Goal: Task Accomplishment & Management: Manage account settings

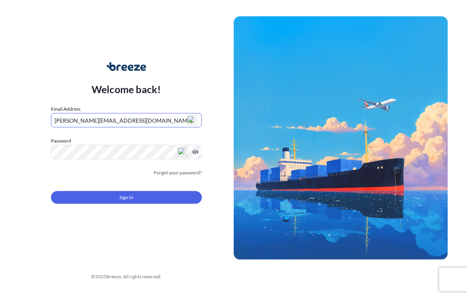
type input "[PERSON_NAME][EMAIL_ADDRESS][DOMAIN_NAME]"
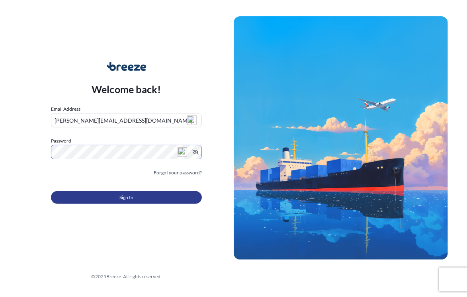
click at [159, 199] on button "Sign In" at bounding box center [126, 197] width 151 height 13
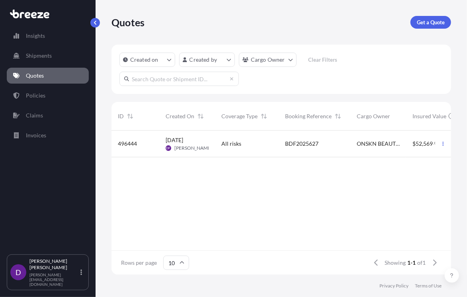
scroll to position [6, 6]
click at [442, 143] on icon "button" at bounding box center [443, 143] width 5 height 5
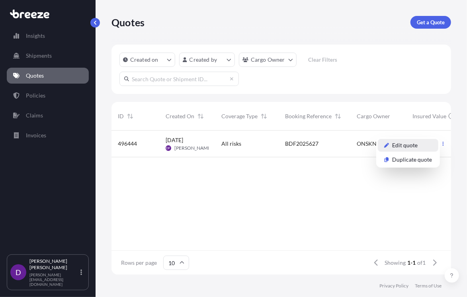
click at [414, 146] on p "Edit quote" at bounding box center [404, 145] width 25 height 8
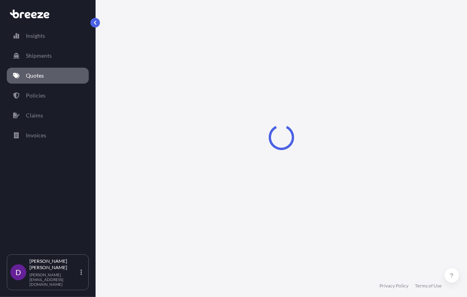
select select "Sea"
select select "Road"
select select "2"
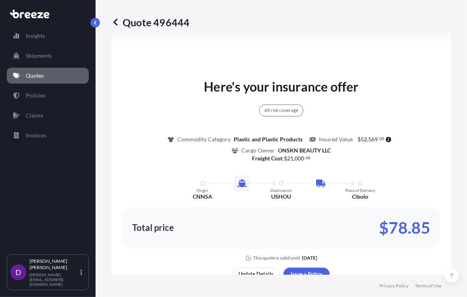
scroll to position [702, 0]
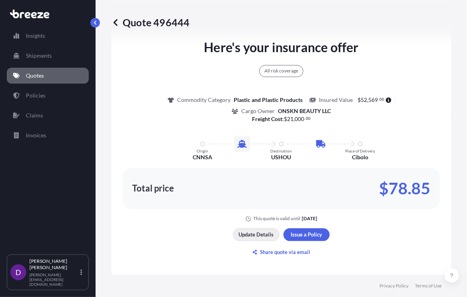
click at [256, 231] on p "Update Details" at bounding box center [256, 234] width 35 height 8
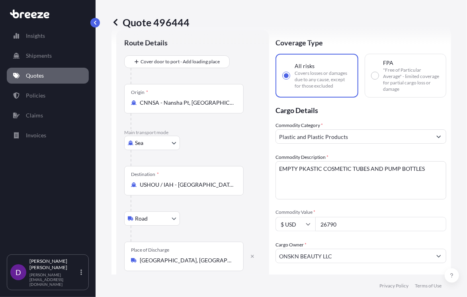
scroll to position [12, 0]
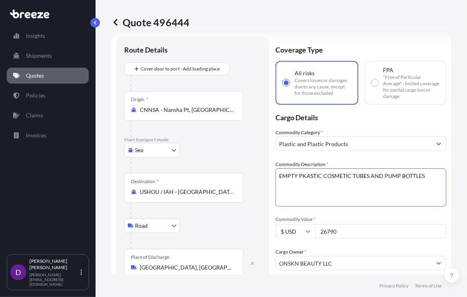
click at [303, 175] on textarea "EMPTY PKASTIC COSMETIC TUBES AND PUMP BOTTLES" at bounding box center [360, 187] width 171 height 38
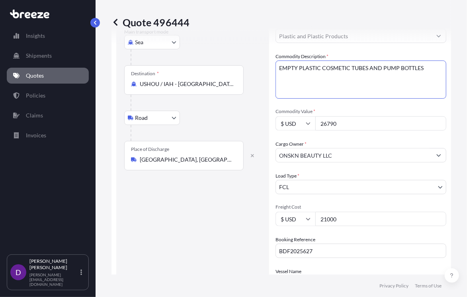
scroll to position [132, 0]
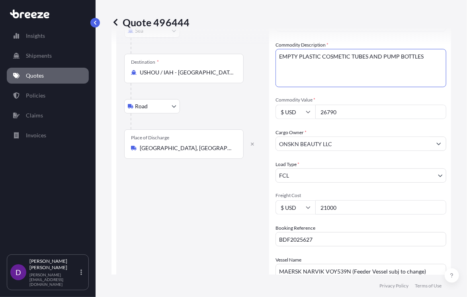
type textarea "EMPTY PLASTIC COSMETIC TUBES AND PUMP BOTTLES"
drag, startPoint x: 342, startPoint y: 206, endPoint x: 318, endPoint y: 207, distance: 23.5
click at [318, 207] on input "21000" at bounding box center [380, 207] width 131 height 14
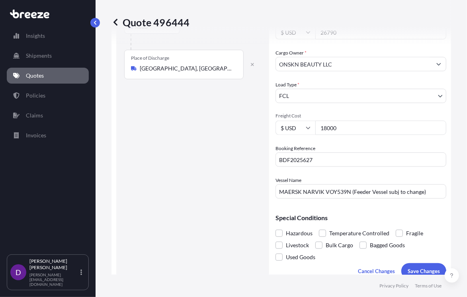
scroll to position [251, 0]
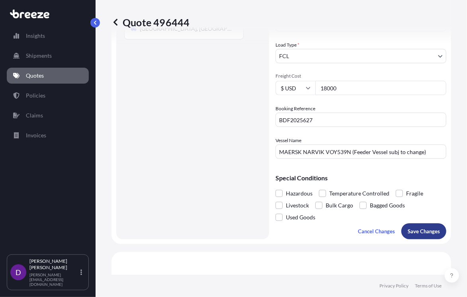
type input "18000"
click at [414, 230] on p "Save Changes" at bounding box center [424, 231] width 32 height 8
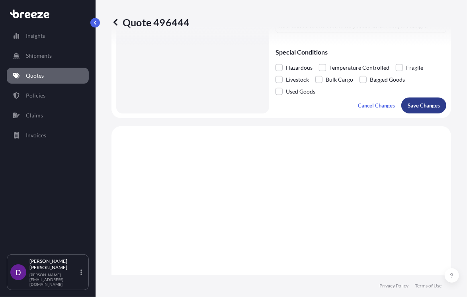
scroll to position [463, 0]
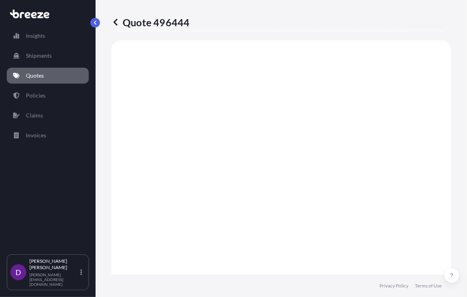
select select "Sea"
select select "Road"
select select "2"
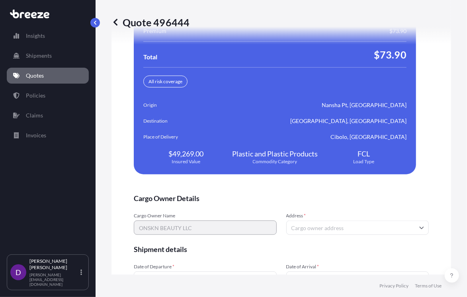
scroll to position [1770, 0]
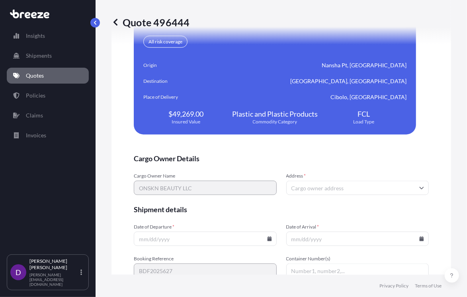
click at [321, 185] on input "Address *" at bounding box center [357, 188] width 143 height 14
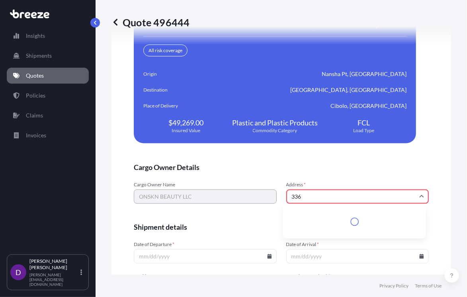
scroll to position [1779, 0]
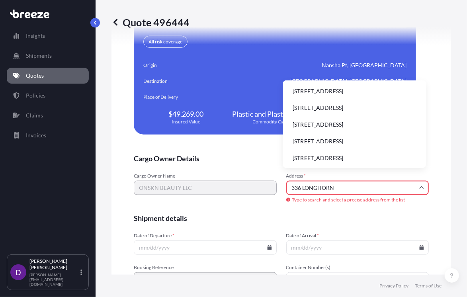
click at [347, 124] on li "[STREET_ADDRESS]" at bounding box center [354, 124] width 137 height 15
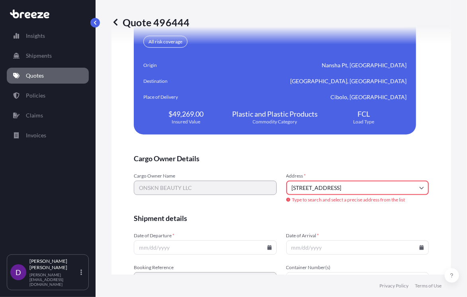
type input "[STREET_ADDRESS]"
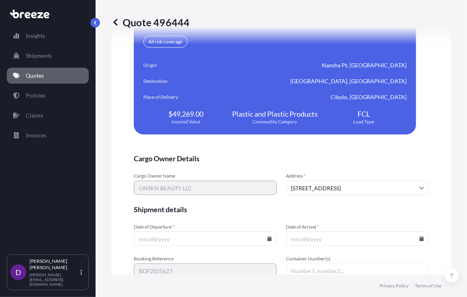
click at [231, 240] on input "Date of Departure *" at bounding box center [205, 239] width 143 height 14
click at [267, 237] on icon at bounding box center [269, 238] width 4 height 5
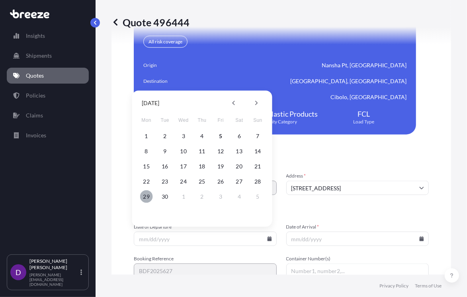
click at [148, 197] on button "29" at bounding box center [146, 196] width 13 height 13
type input "[DATE]"
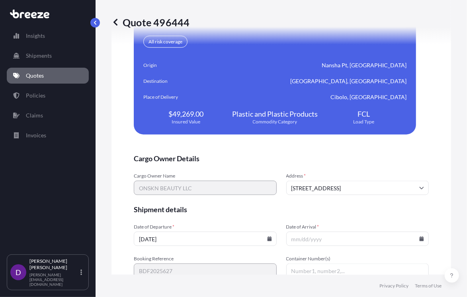
click at [420, 238] on icon at bounding box center [422, 238] width 4 height 5
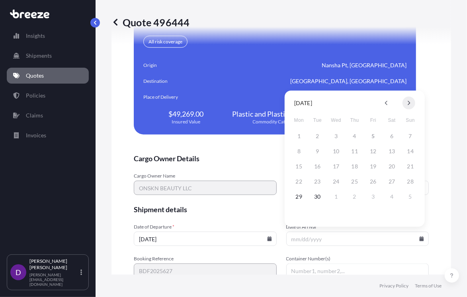
click at [410, 103] on icon at bounding box center [409, 103] width 2 height 4
click at [334, 194] on button "26" at bounding box center [336, 196] width 13 height 13
type input "[DATE]"
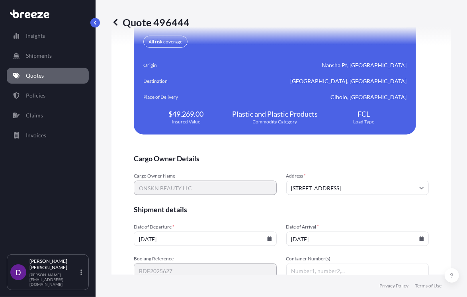
scroll to position [1810, 0]
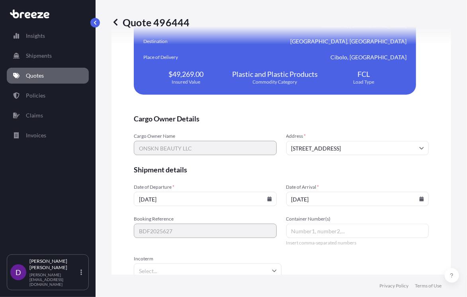
click at [309, 228] on input "Container Number(s)" at bounding box center [357, 231] width 143 height 14
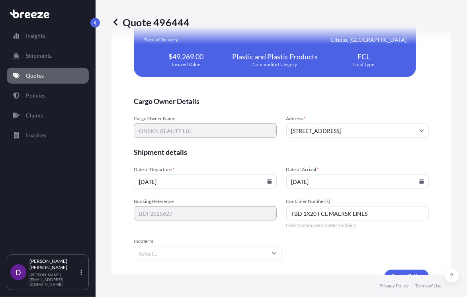
scroll to position [1845, 0]
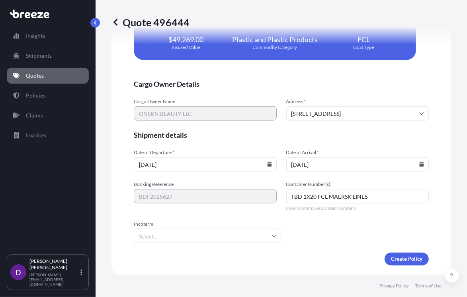
click at [272, 234] on icon at bounding box center [274, 236] width 5 height 5
type input "TBD 1X20 FCL MAERSK LINES"
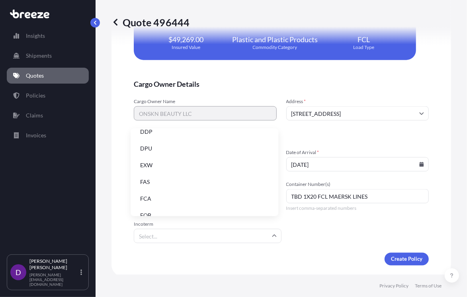
scroll to position [101, 0]
click at [179, 205] on li "FOB" at bounding box center [204, 205] width 141 height 15
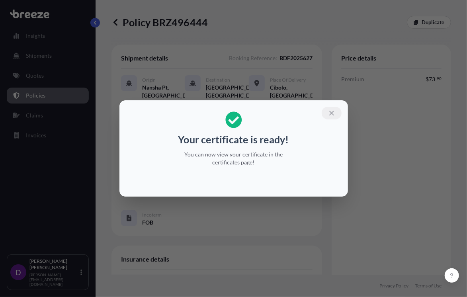
click at [330, 112] on icon "button" at bounding box center [331, 112] width 7 height 7
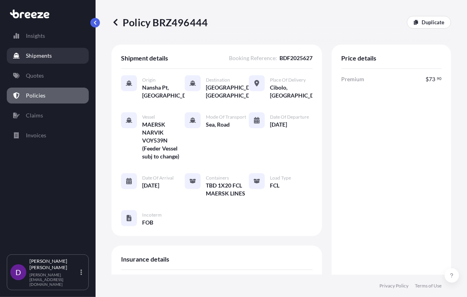
click at [37, 55] on p "Shipments" at bounding box center [39, 56] width 26 height 8
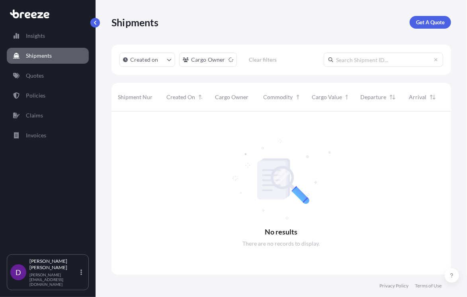
scroll to position [185, 334]
click at [34, 94] on p "Policies" at bounding box center [36, 96] width 20 height 8
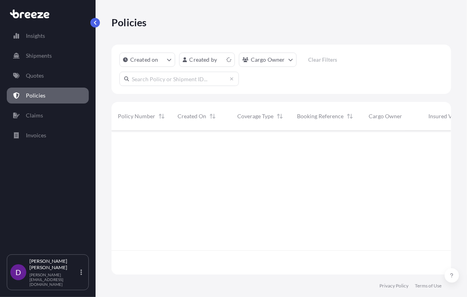
scroll to position [142, 334]
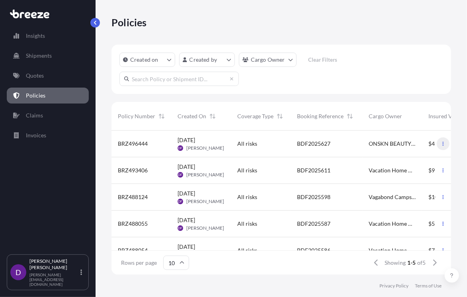
click at [441, 142] on icon "button" at bounding box center [443, 143] width 5 height 5
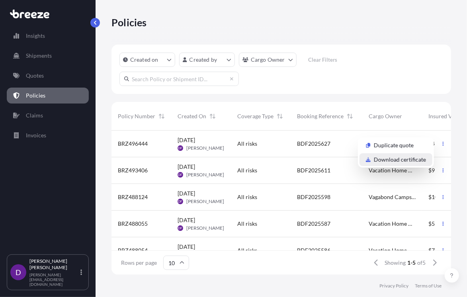
click at [418, 158] on p "Download certificate" at bounding box center [400, 160] width 52 height 8
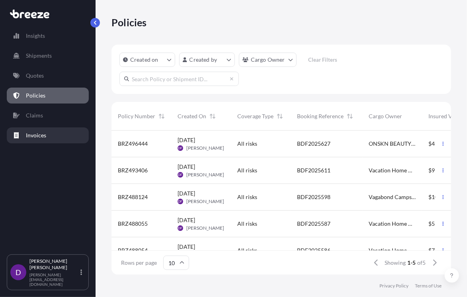
click at [43, 133] on p "Invoices" at bounding box center [36, 135] width 20 height 8
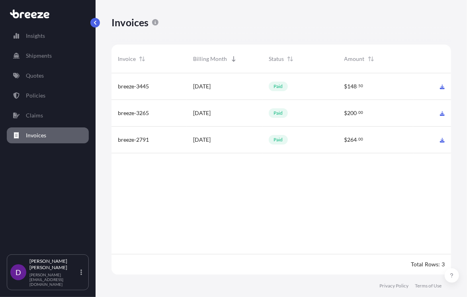
scroll to position [203, 334]
